Goal: Navigation & Orientation: Go to known website

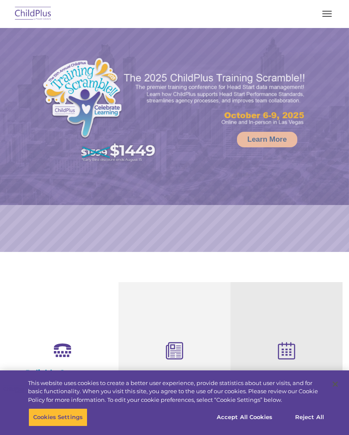
select select "MEDIUM"
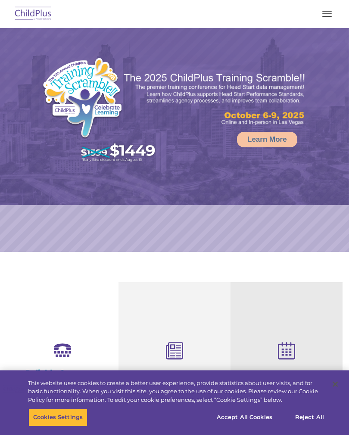
select select "MEDIUM"
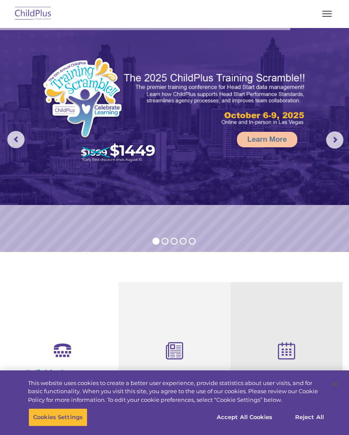
click at [41, 7] on img at bounding box center [33, 14] width 40 height 20
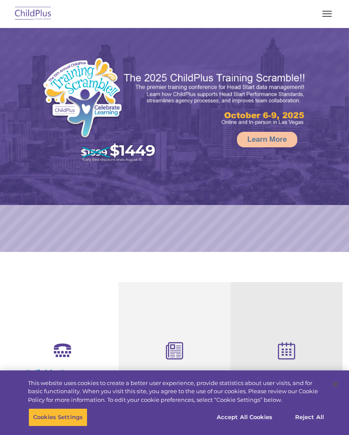
select select "MEDIUM"
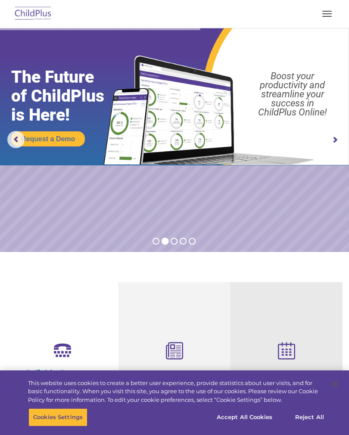
click at [13, 46] on img at bounding box center [174, 96] width 349 height 137
